Goal: Find specific page/section: Find specific page/section

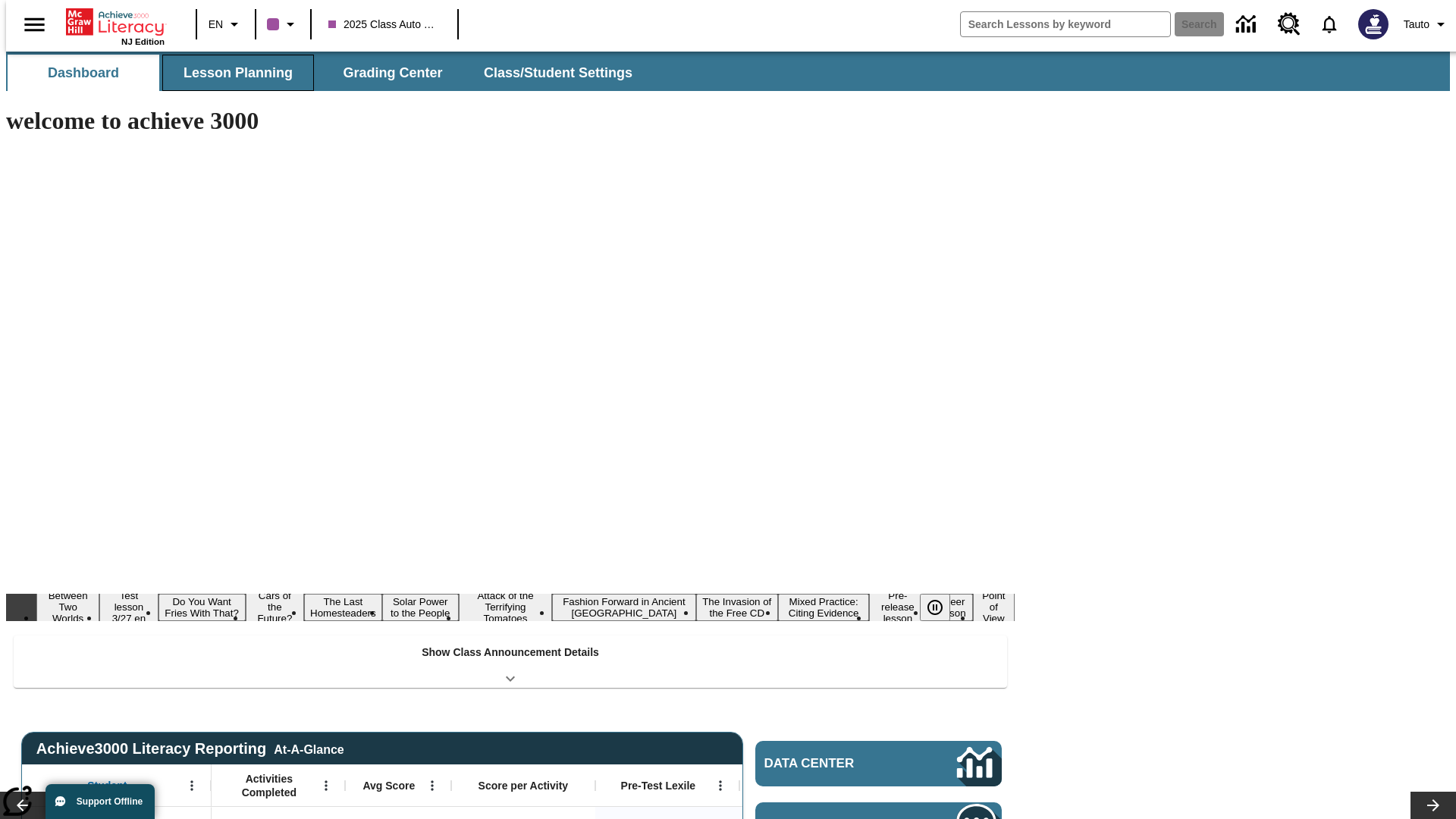
click at [232, 73] on button "Lesson Planning" at bounding box center [238, 73] width 151 height 36
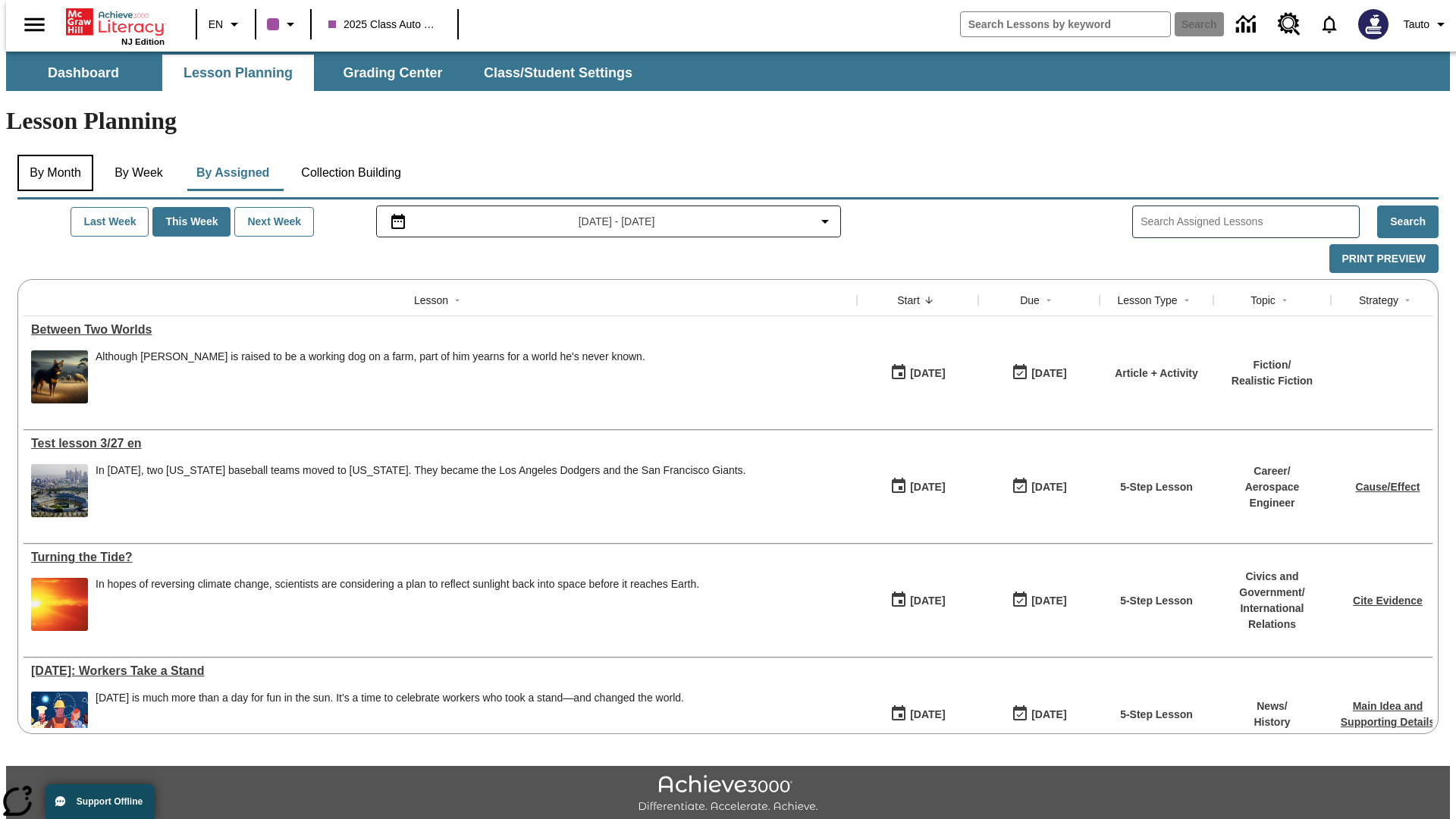
click at [51, 155] on button "By Month" at bounding box center [56, 172] width 76 height 36
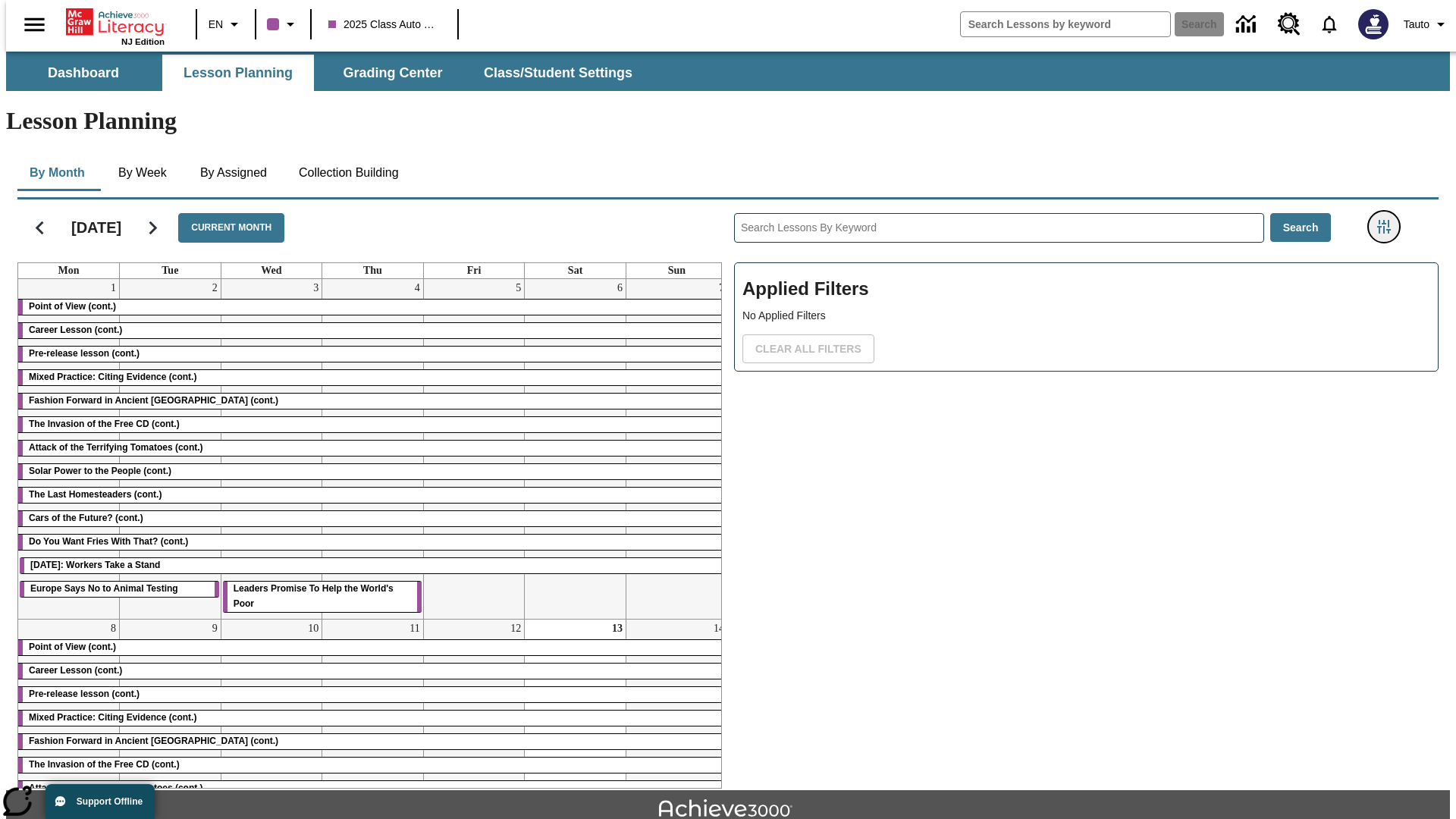
click at [1389, 220] on icon "Filters Side menu" at bounding box center [1384, 227] width 14 height 14
